Goal: Browse casually

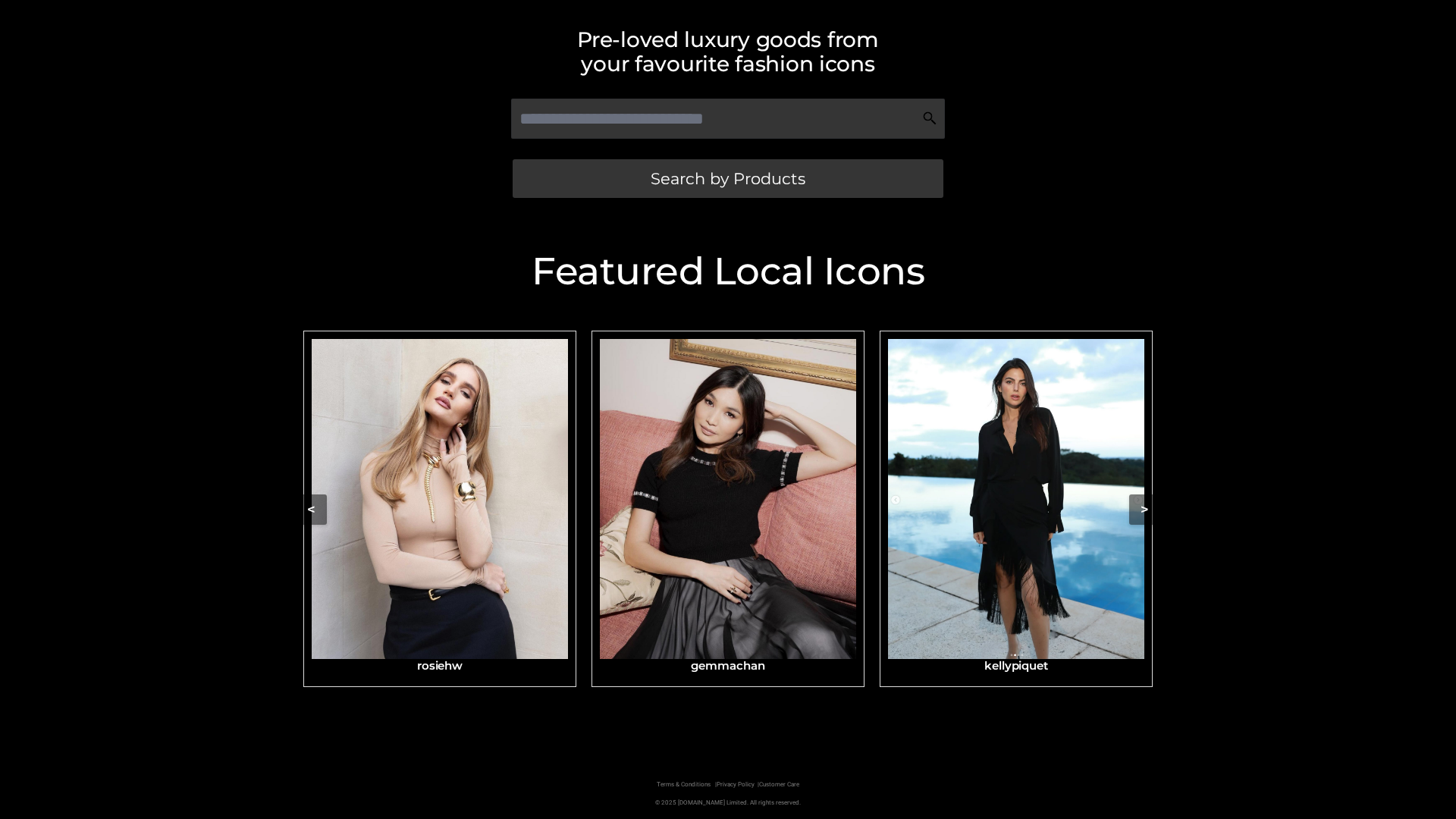
scroll to position [322, 0]
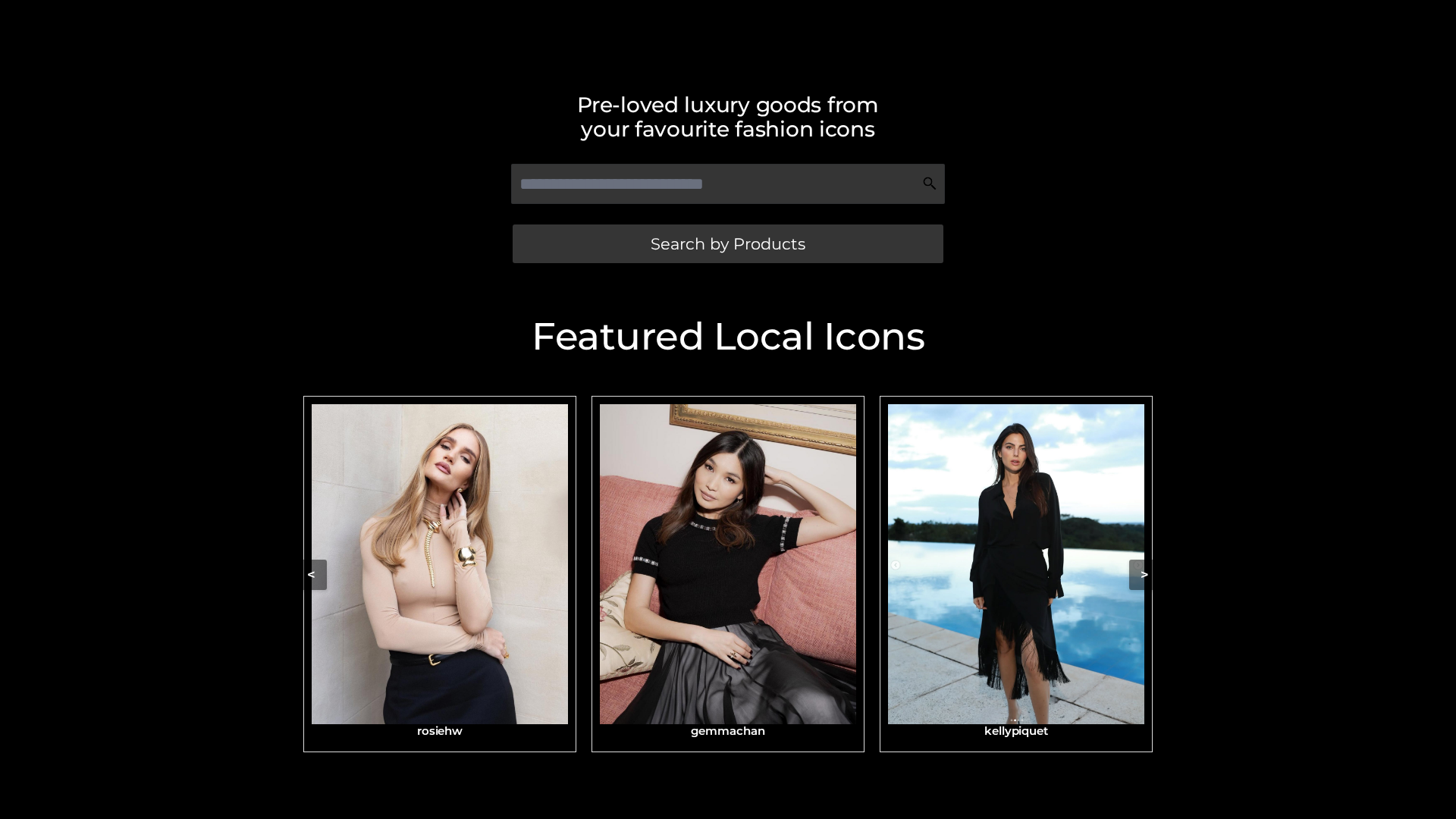
scroll to position [322, 0]
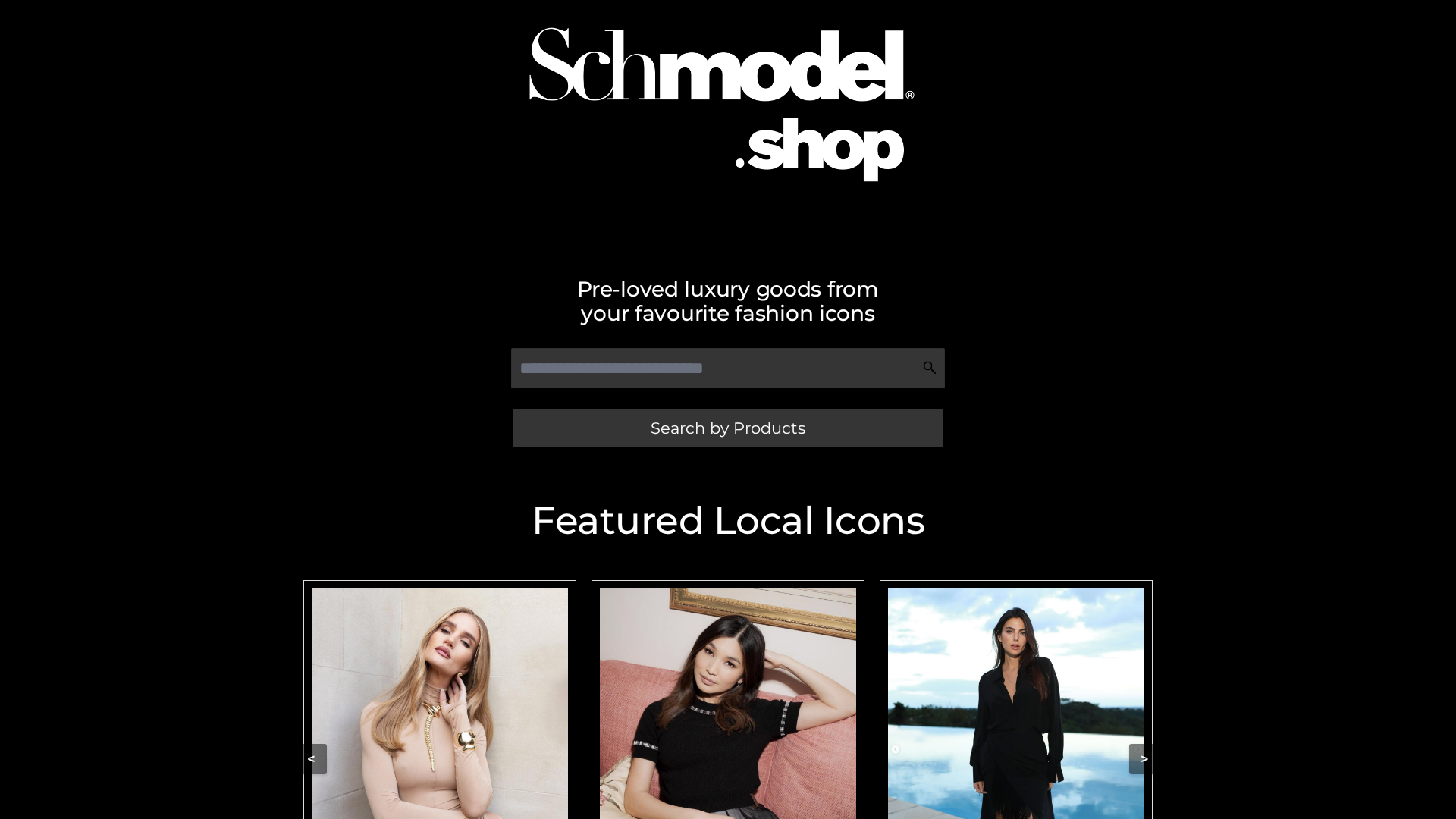
scroll to position [104, 0]
